Goal: Browse casually: Explore the website without a specific task or goal

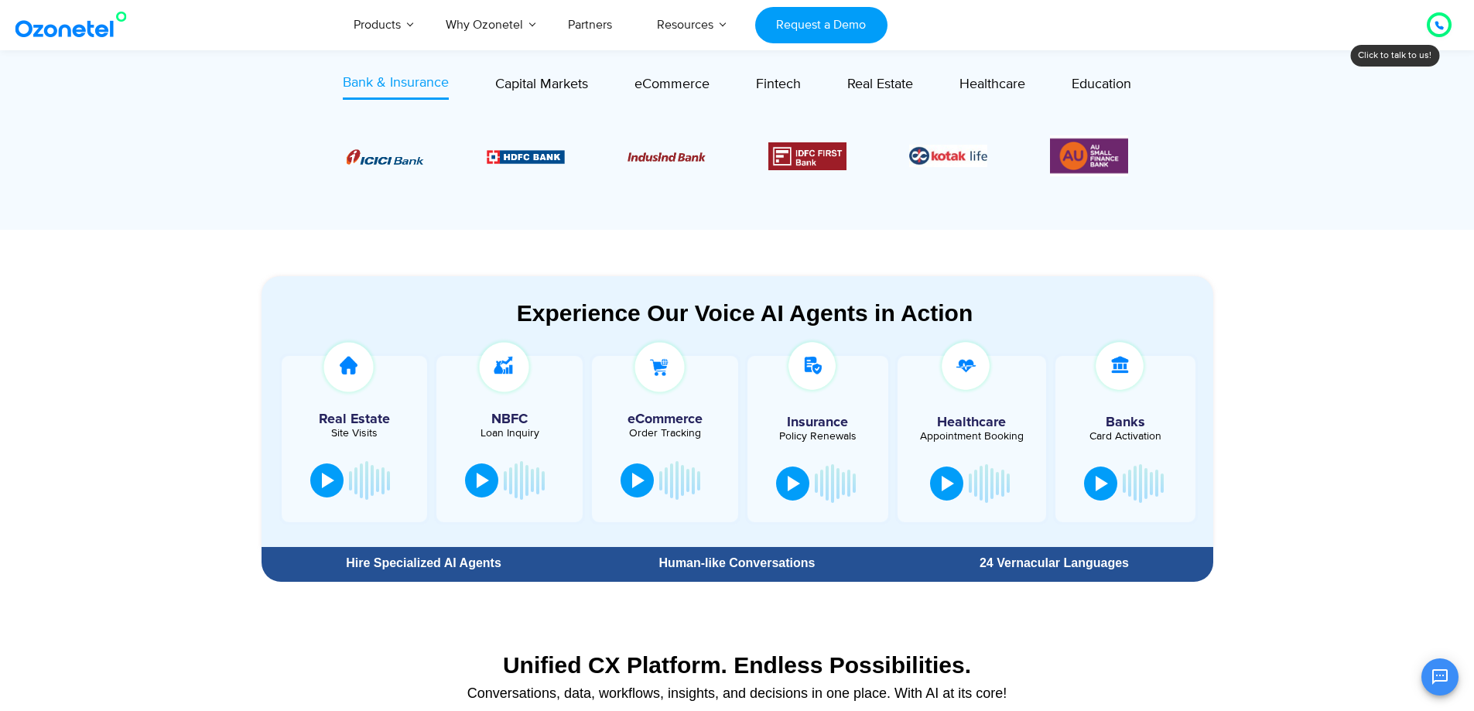
scroll to position [697, 0]
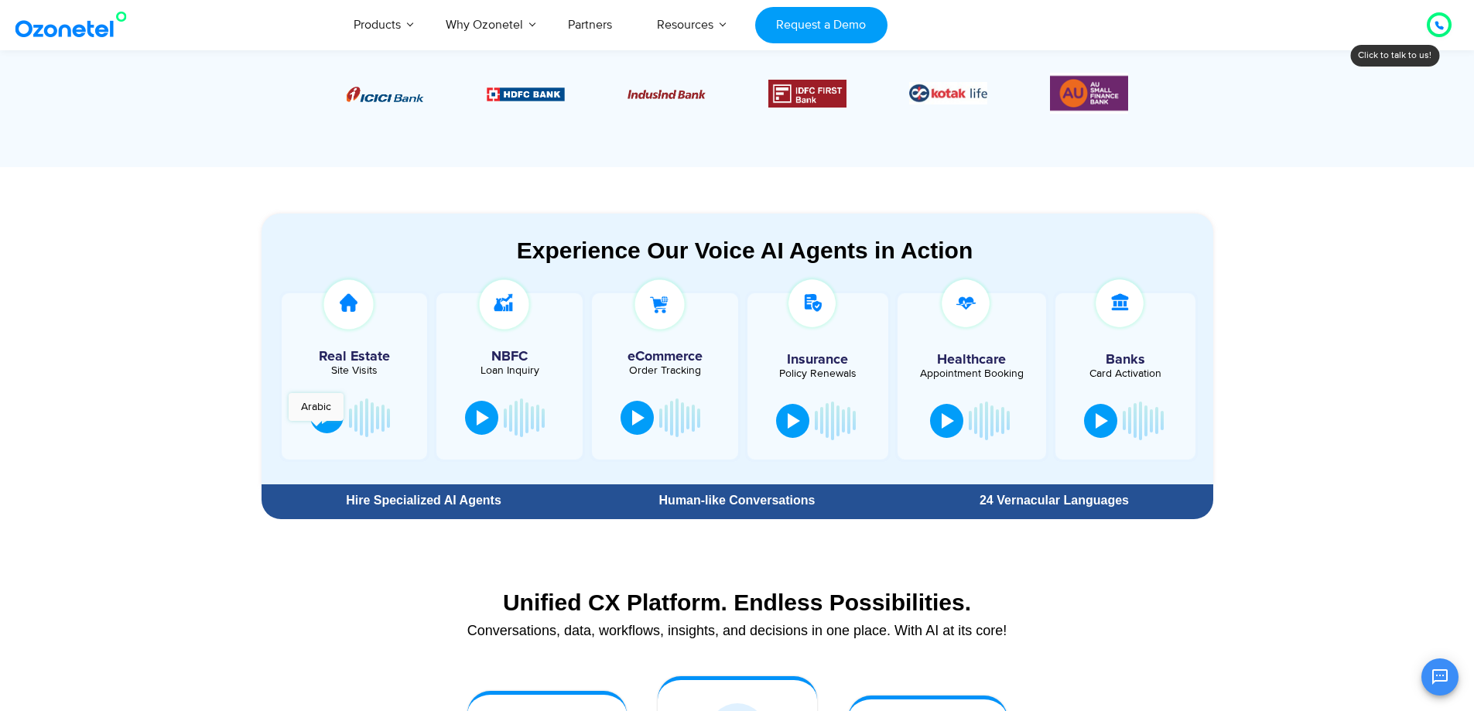
click at [317, 429] on button at bounding box center [326, 416] width 33 height 34
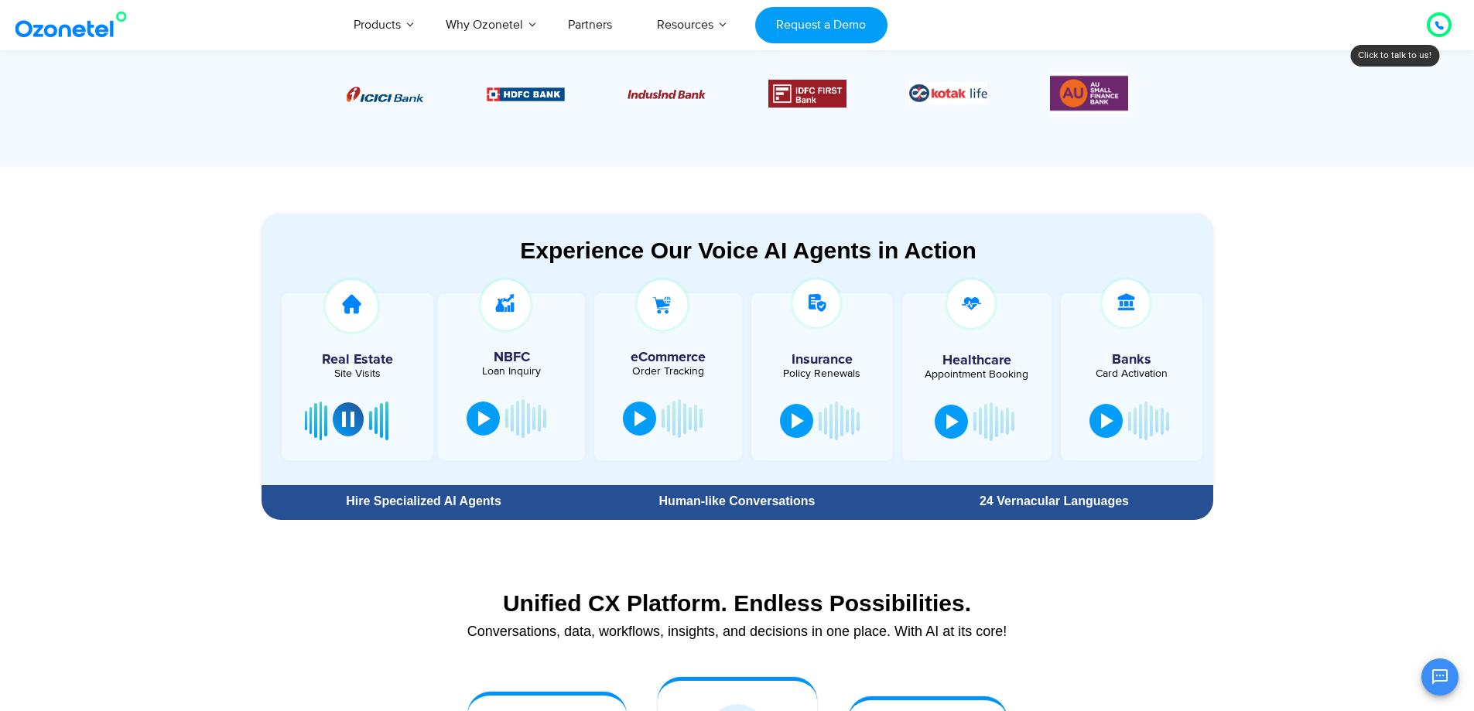
click at [354, 426] on div at bounding box center [348, 419] width 12 height 15
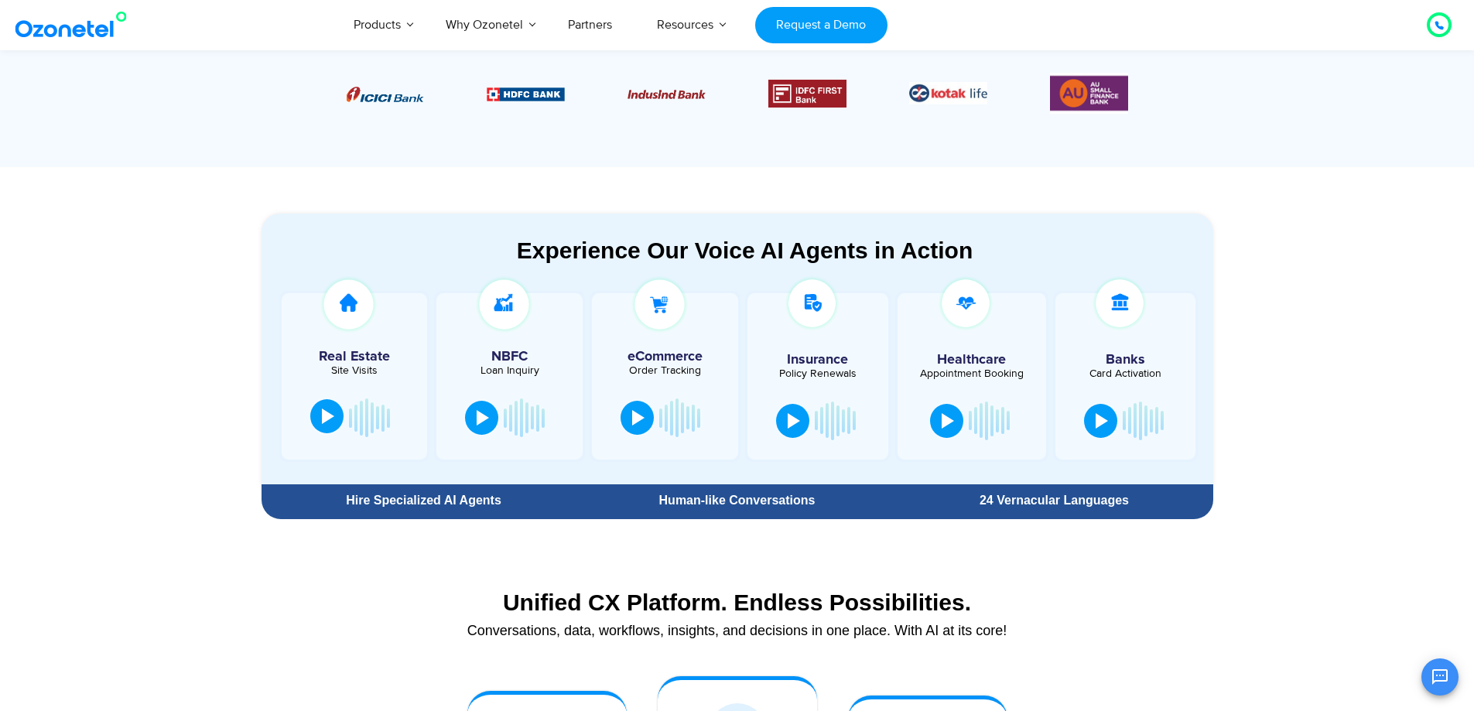
click at [322, 423] on div at bounding box center [328, 416] width 12 height 15
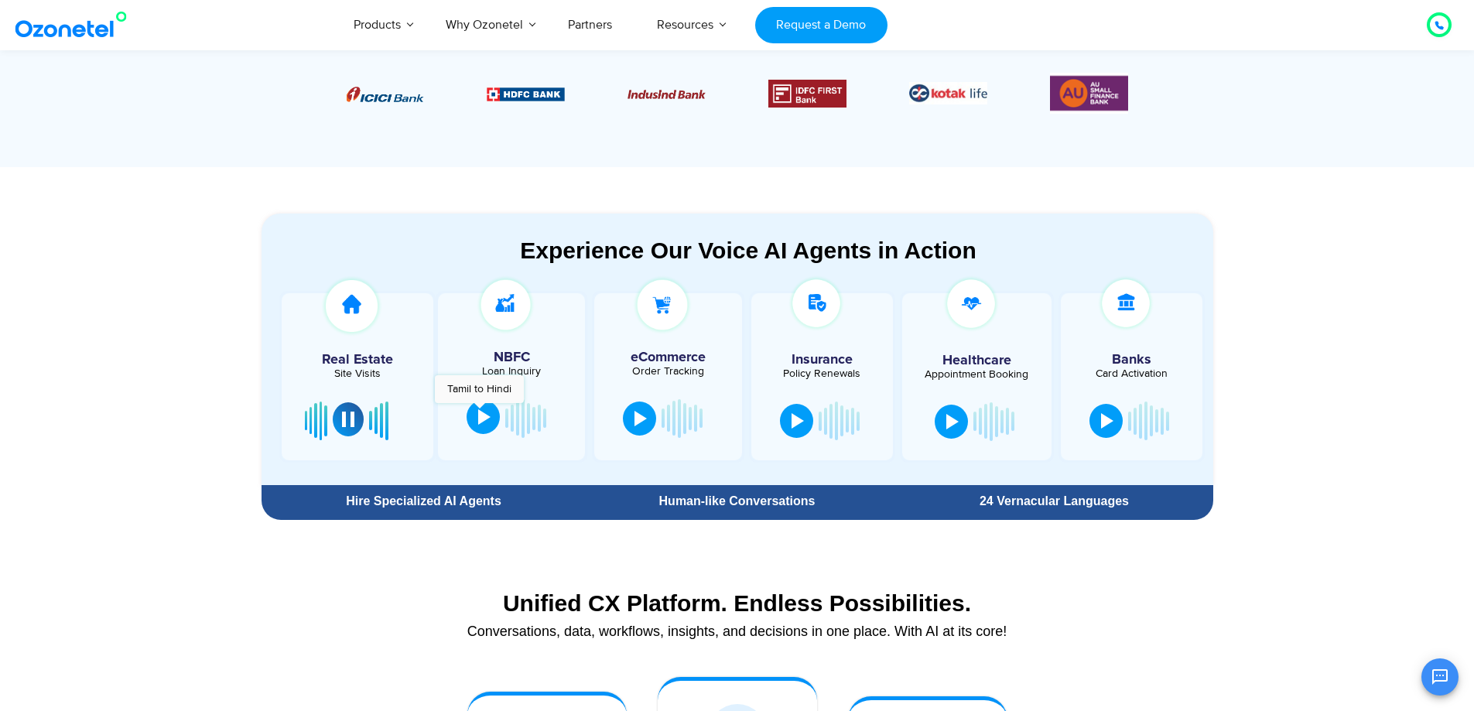
click at [479, 411] on div at bounding box center [484, 416] width 12 height 15
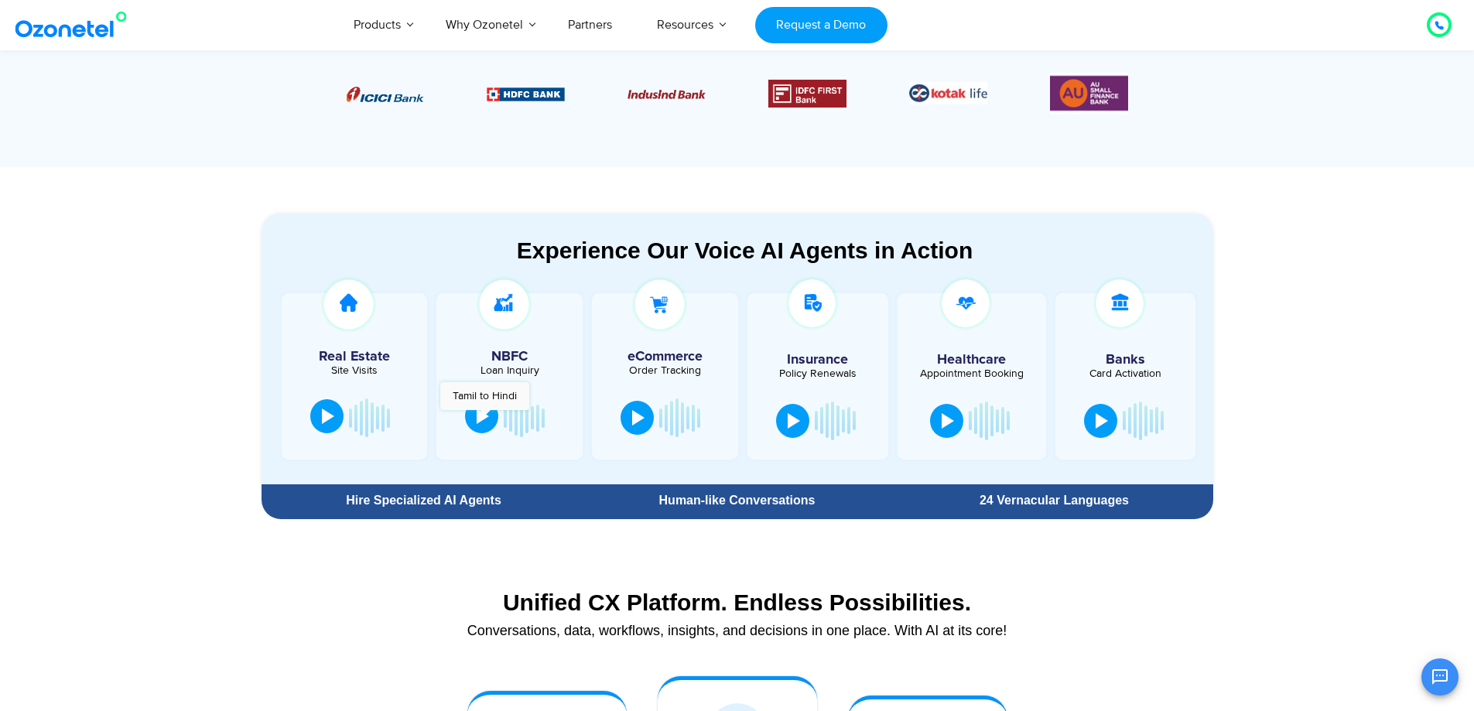
click at [484, 416] on div at bounding box center [483, 416] width 12 height 15
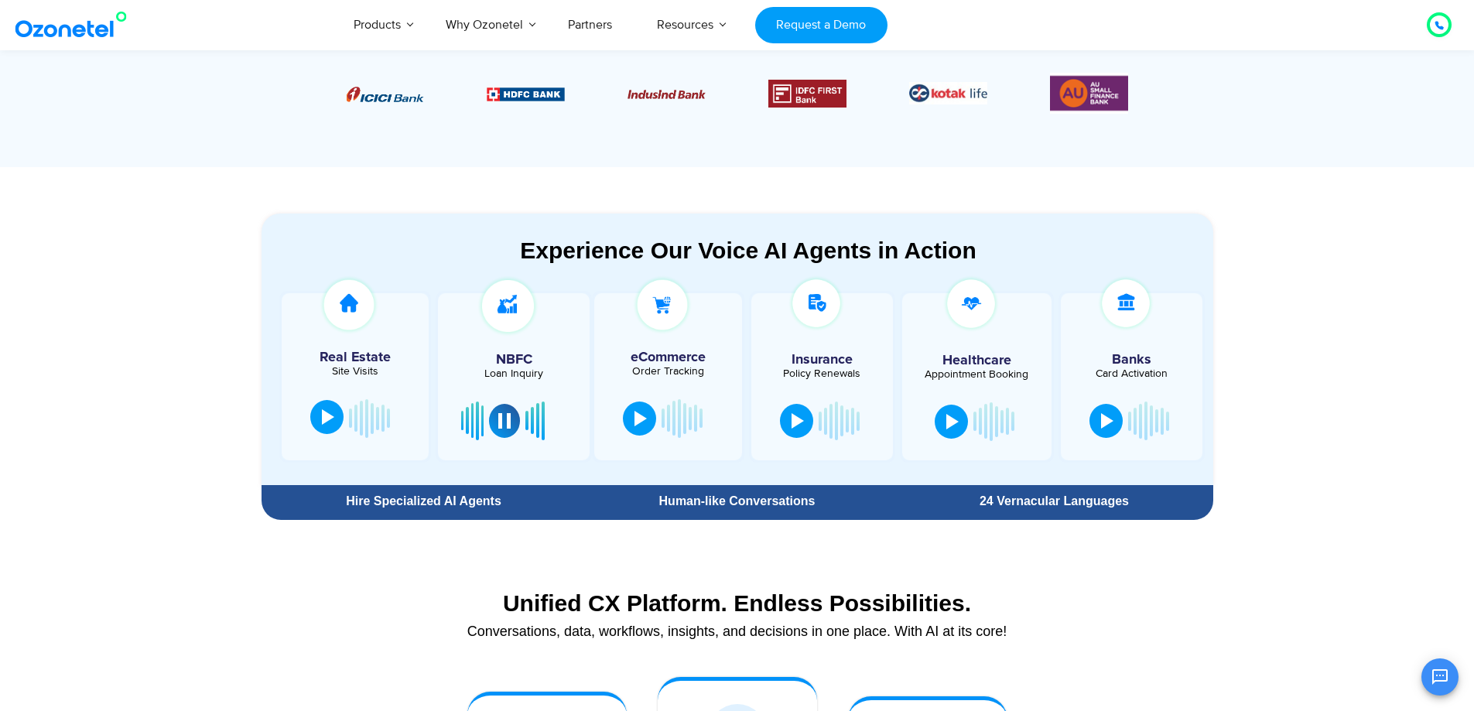
drag, startPoint x: 505, startPoint y: 422, endPoint x: 551, endPoint y: 422, distance: 46.4
click at [551, 422] on div at bounding box center [513, 421] width 105 height 46
click at [543, 423] on div at bounding box center [543, 420] width 3 height 9
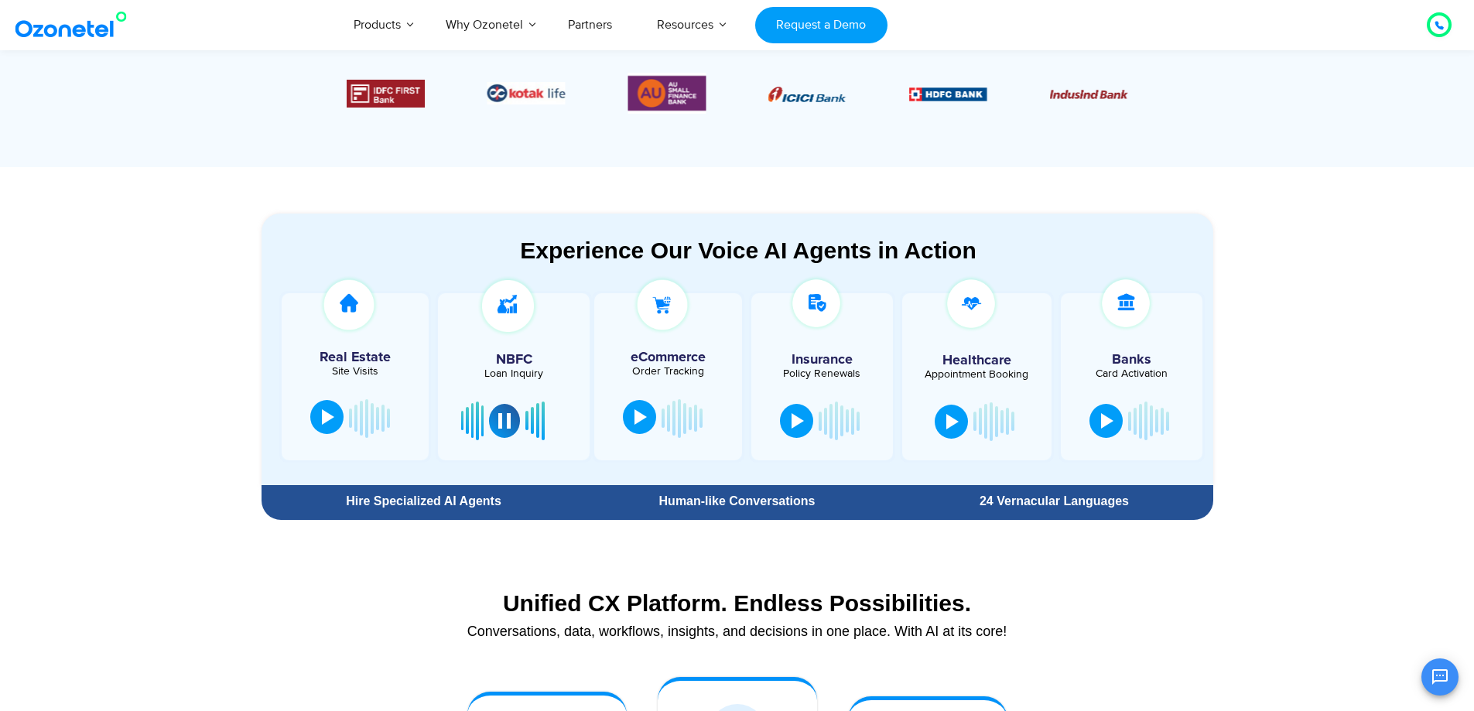
click at [649, 426] on button at bounding box center [639, 417] width 33 height 34
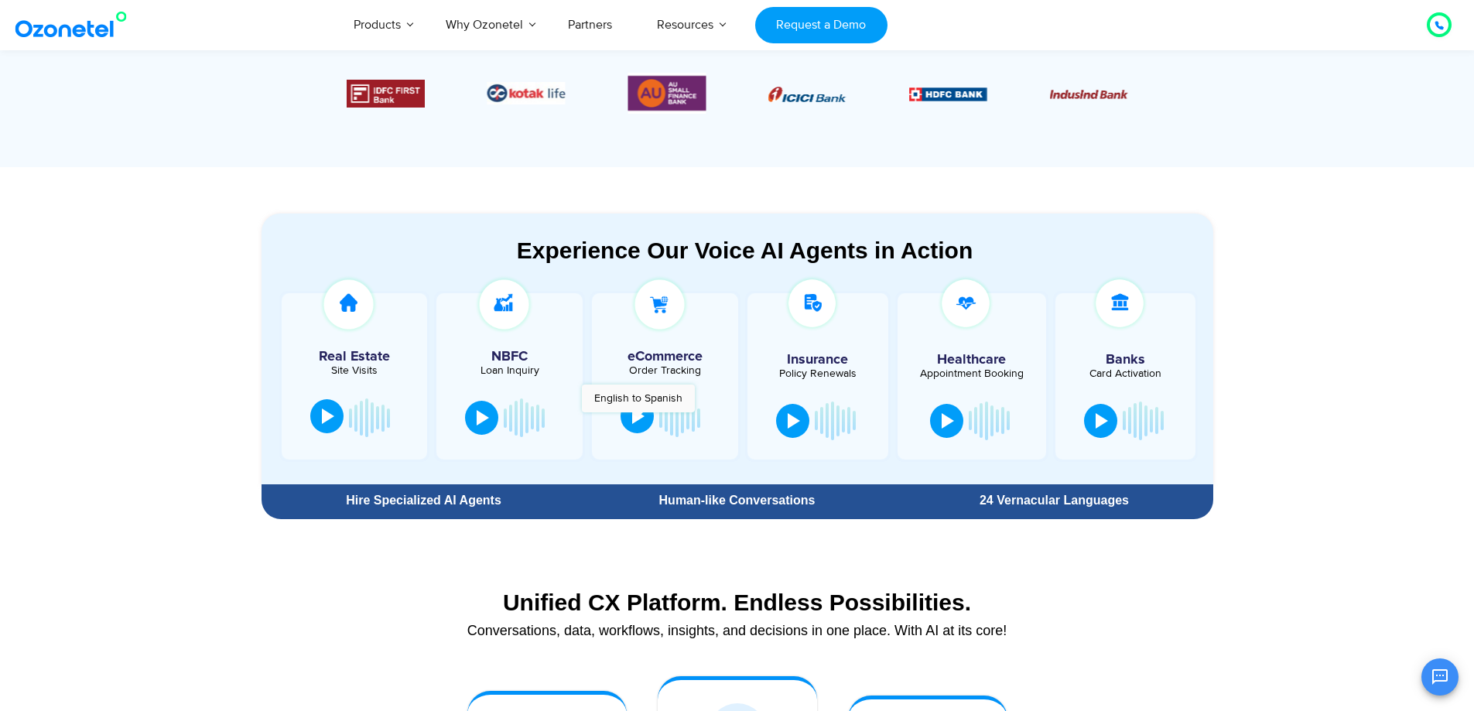
click at [638, 419] on div at bounding box center [638, 416] width 12 height 15
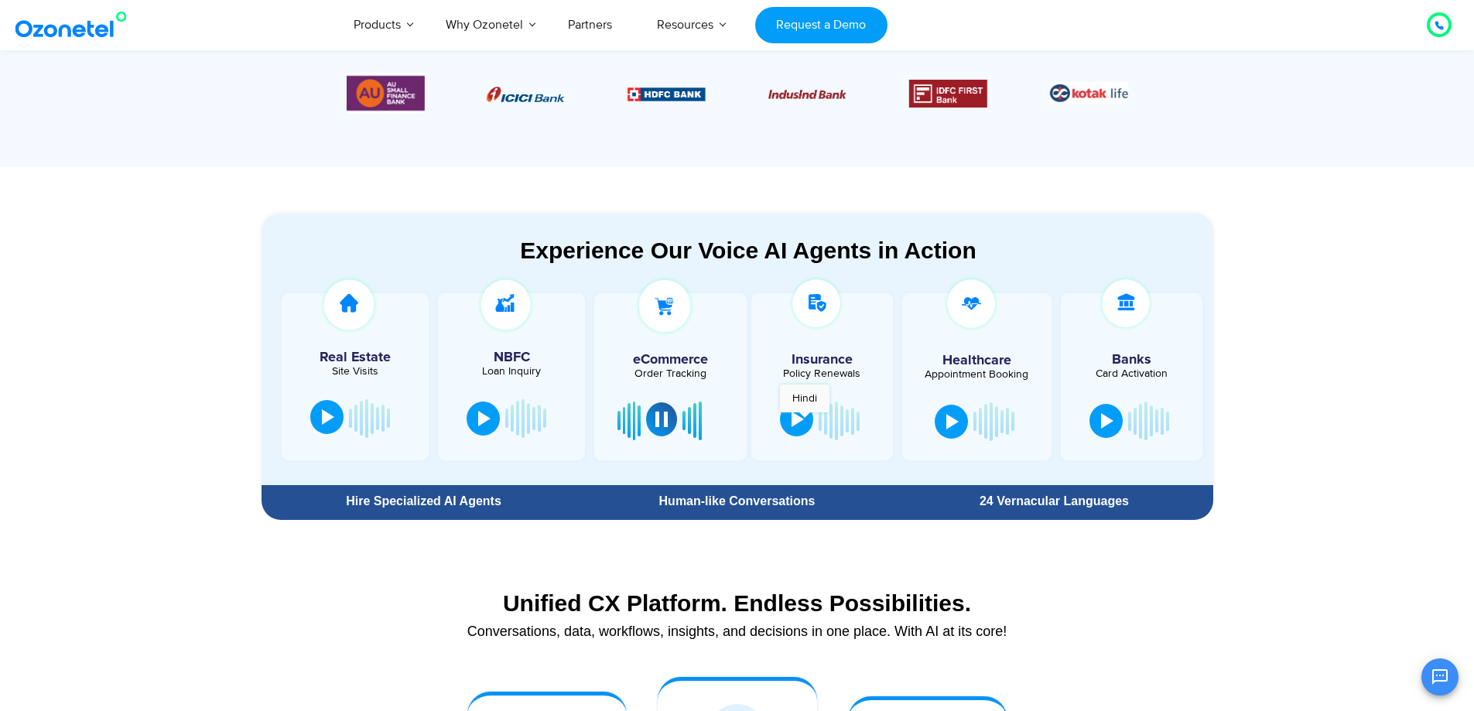
click at [805, 420] on button at bounding box center [796, 419] width 33 height 34
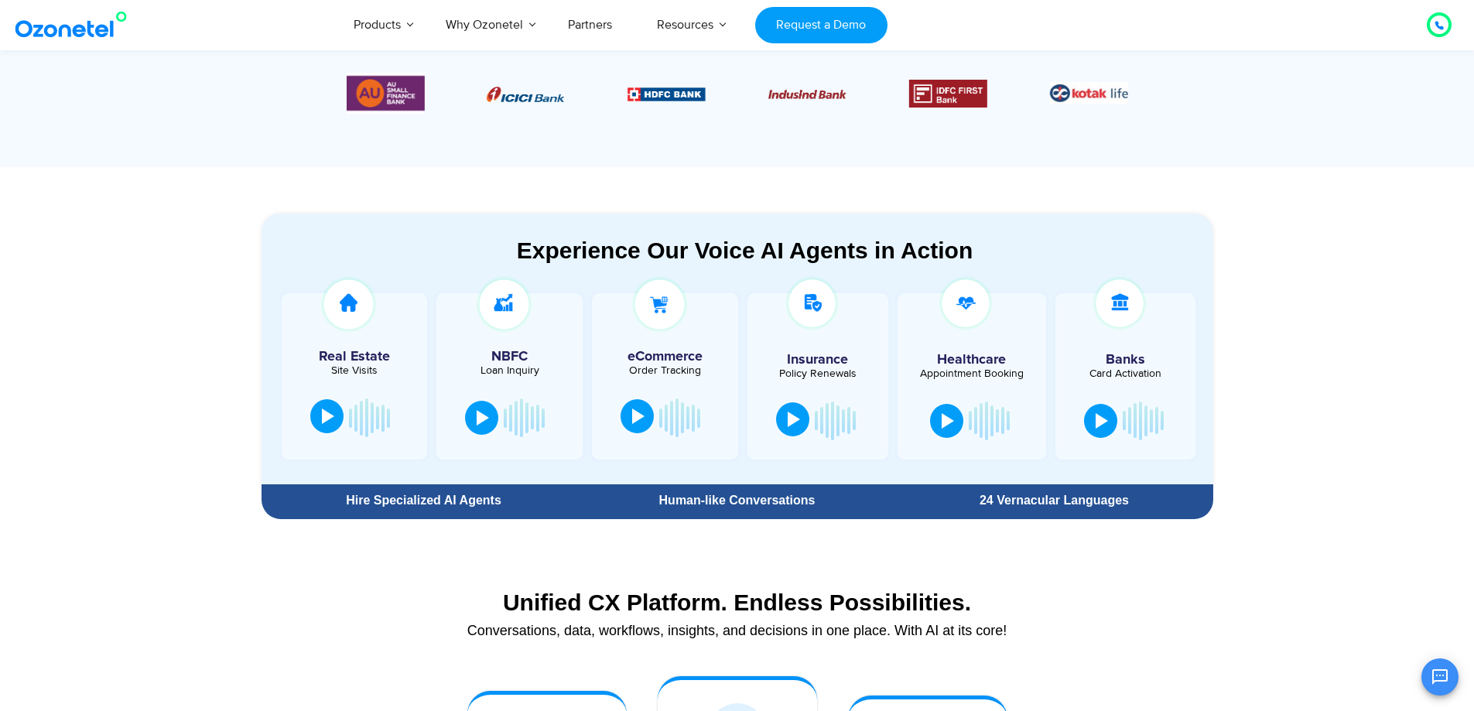
click at [799, 422] on div at bounding box center [794, 419] width 12 height 15
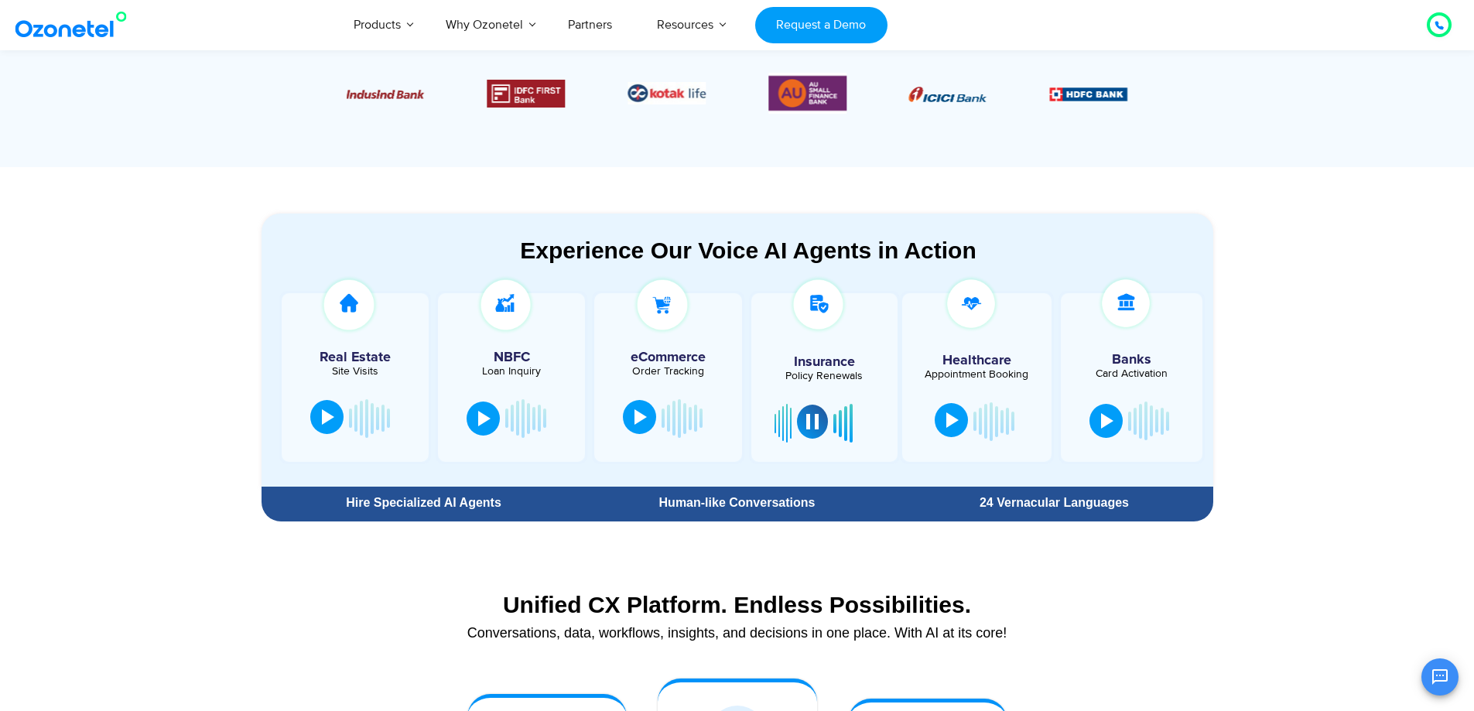
click at [948, 419] on div at bounding box center [953, 420] width 12 height 15
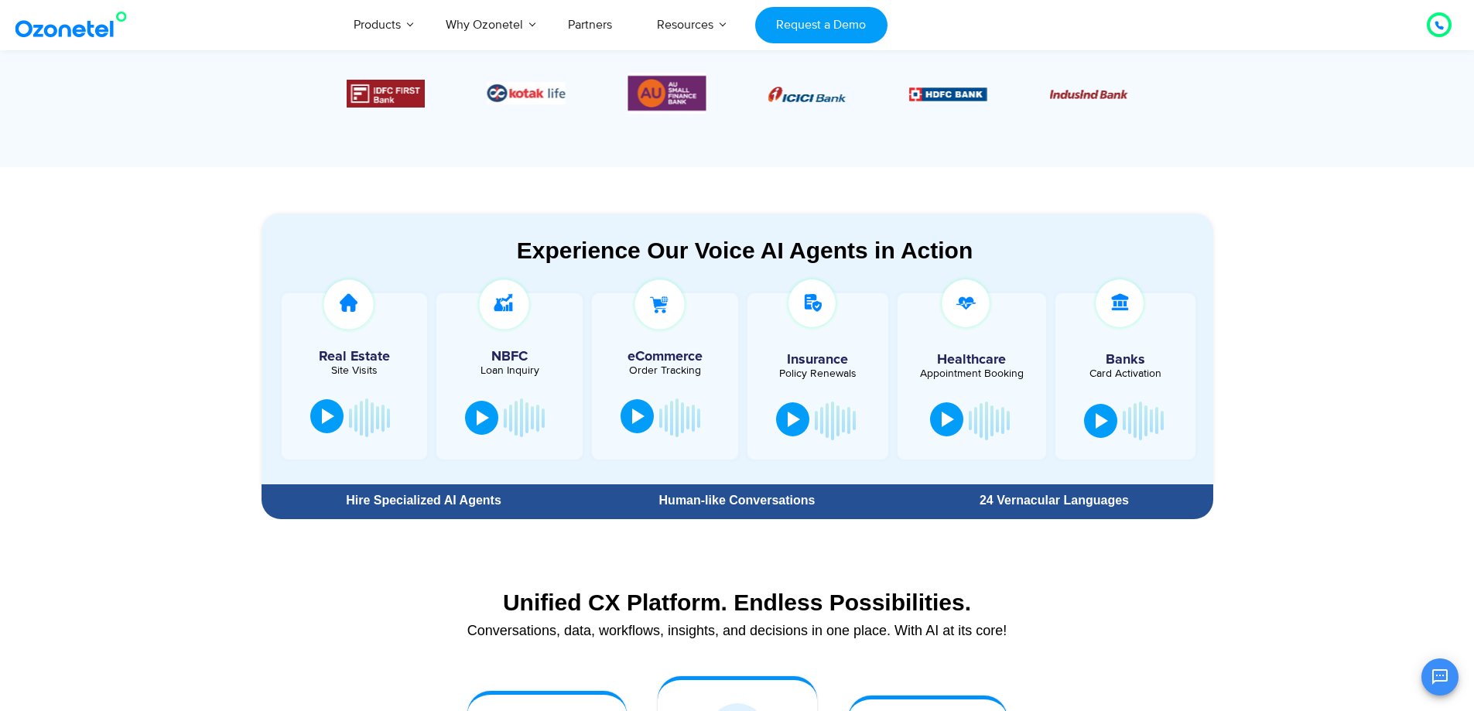
click at [948, 419] on div at bounding box center [948, 419] width 12 height 15
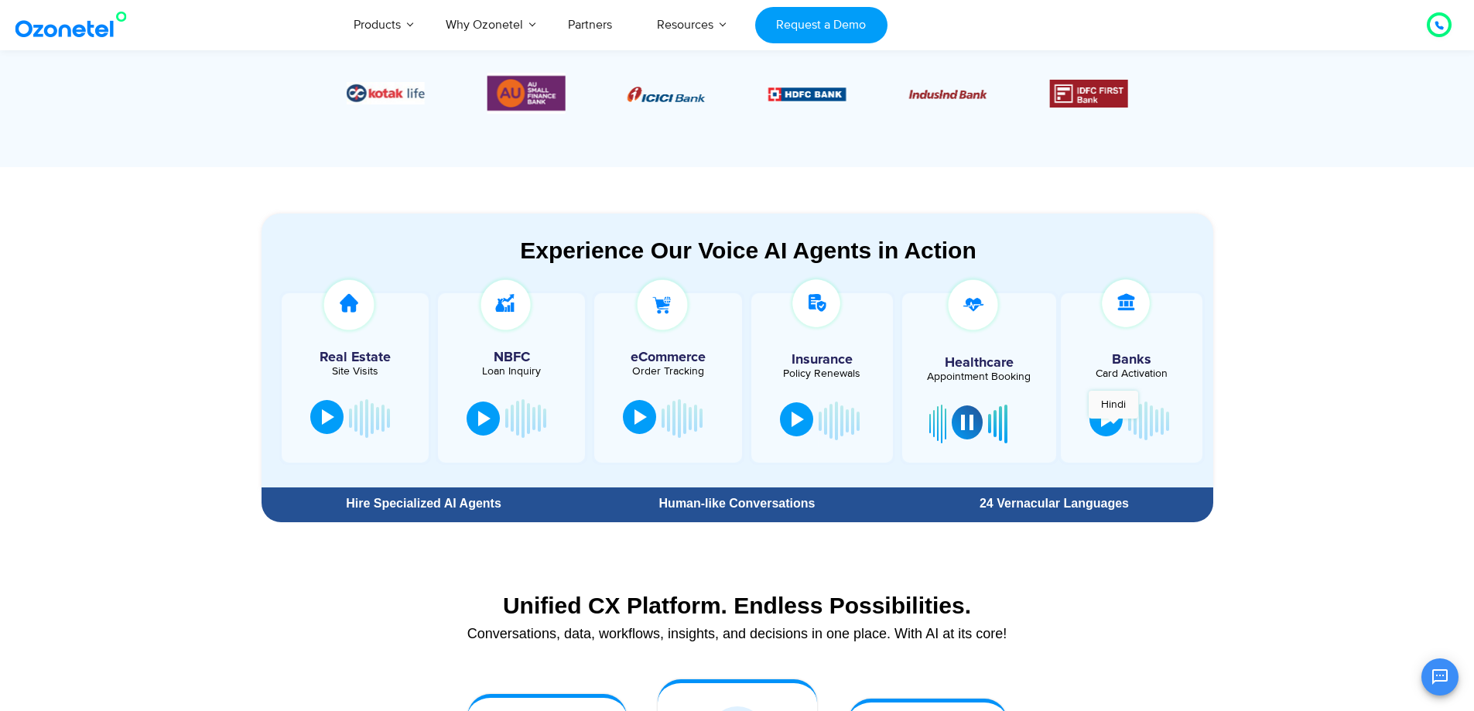
click at [1114, 426] on div at bounding box center [1107, 419] width 12 height 15
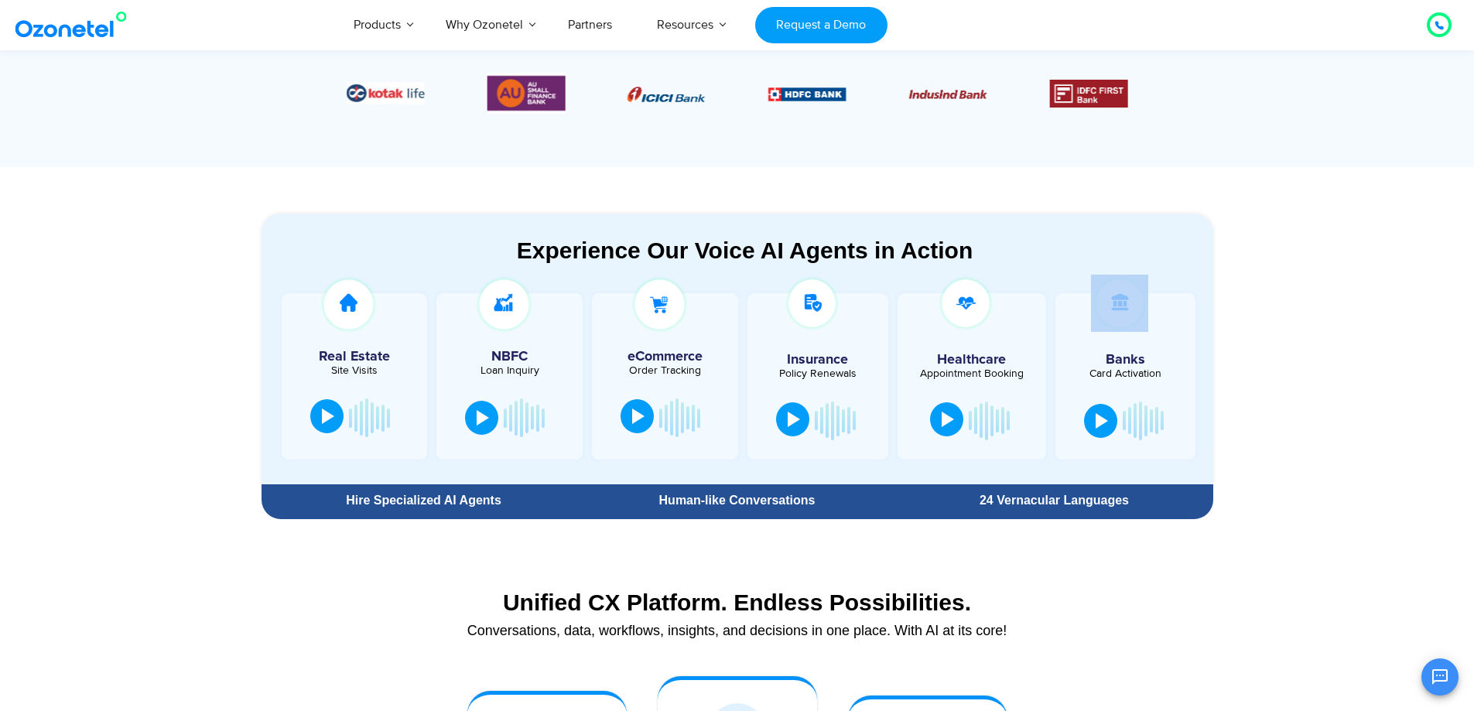
drag, startPoint x: 1171, startPoint y: 317, endPoint x: 1097, endPoint y: 329, distance: 74.4
click at [1097, 329] on div at bounding box center [1120, 306] width 114 height 62
drag, startPoint x: 1107, startPoint y: 413, endPoint x: 1135, endPoint y: 418, distance: 28.2
click at [1106, 414] on div at bounding box center [1102, 420] width 12 height 15
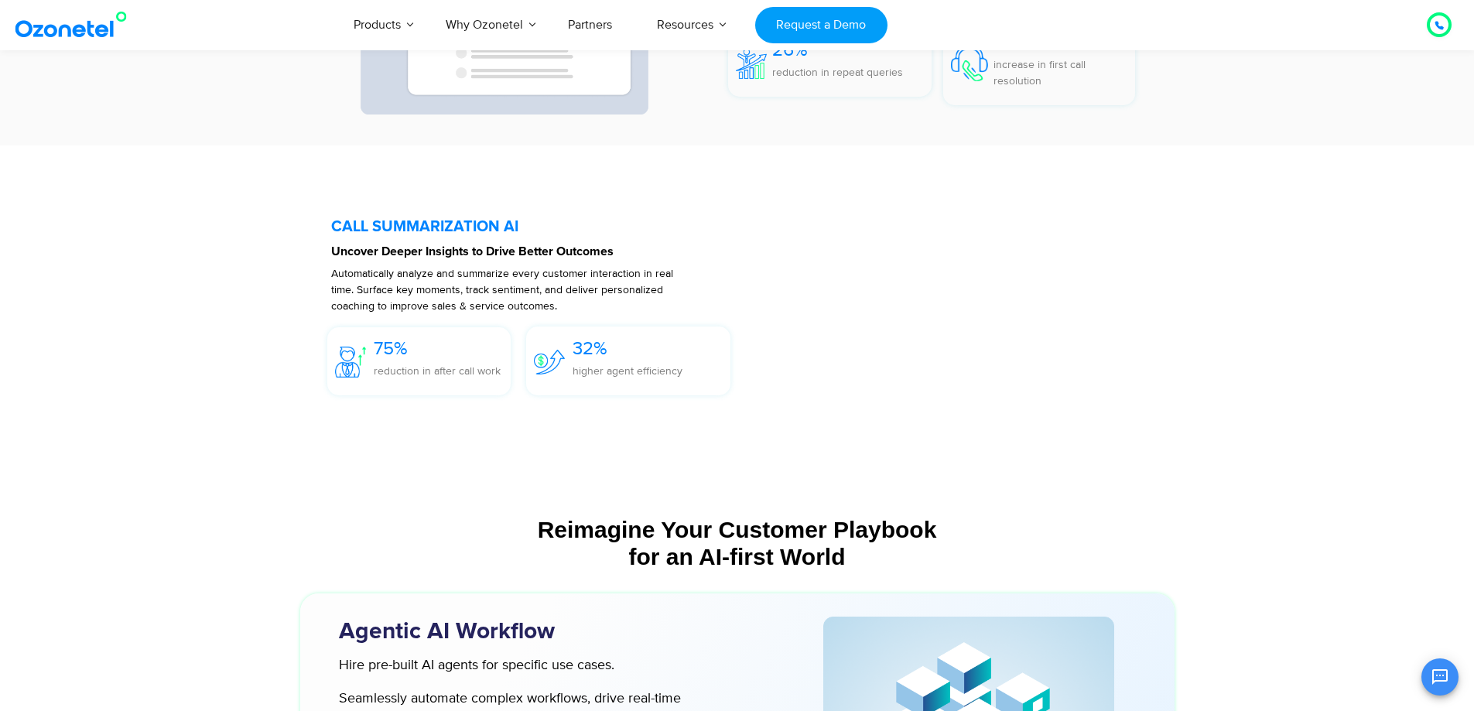
scroll to position [3870, 0]
